Goal: Browse casually: Explore the website without a specific task or goal

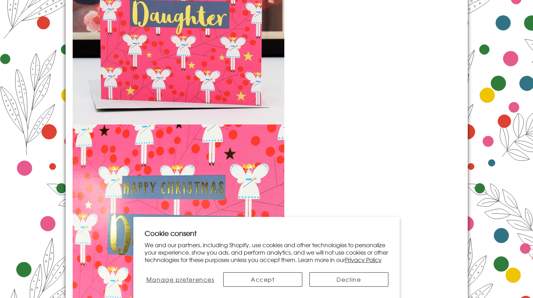
scroll to position [894, 0]
